Goal: Task Accomplishment & Management: Use online tool/utility

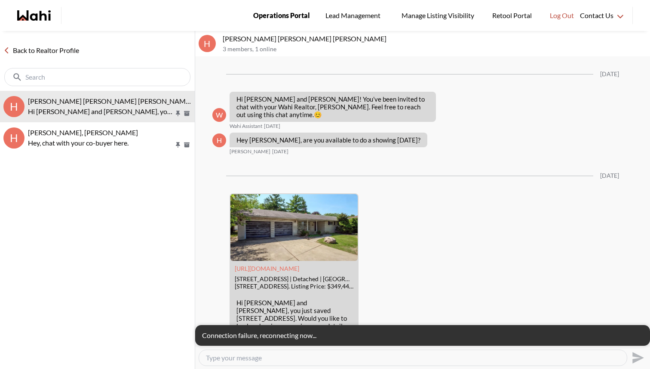
scroll to position [22, 0]
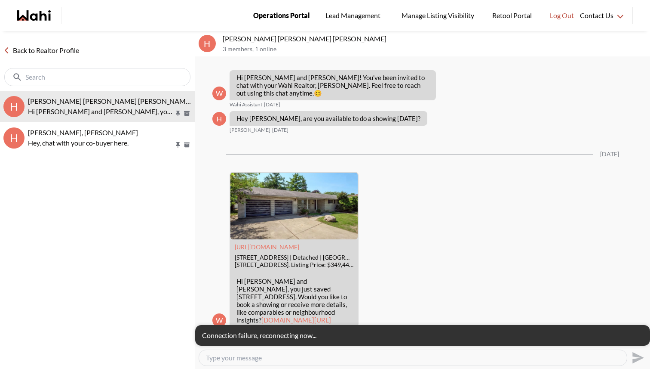
click at [266, 12] on span "Operations Portal" at bounding box center [281, 15] width 57 height 11
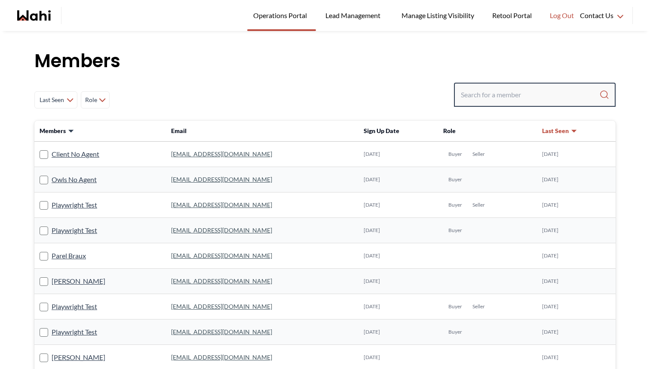
click at [523, 97] on input "Search input" at bounding box center [530, 94] width 138 height 15
paste input "janetdixon94@gmail.com"
type input "janetdixon94@gmail.com"
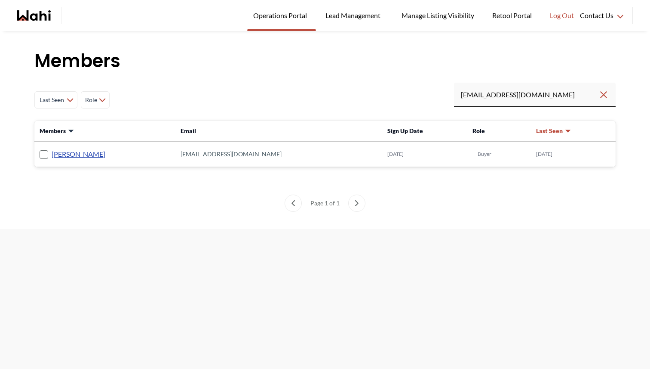
click at [69, 152] on link "Janet Dixon" at bounding box center [79, 153] width 54 height 11
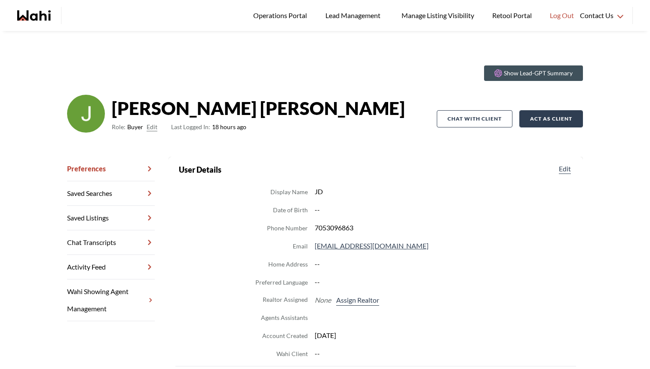
click at [541, 116] on button "Act as Client" at bounding box center [552, 118] width 64 height 17
